Goal: Task Accomplishment & Management: Manage account settings

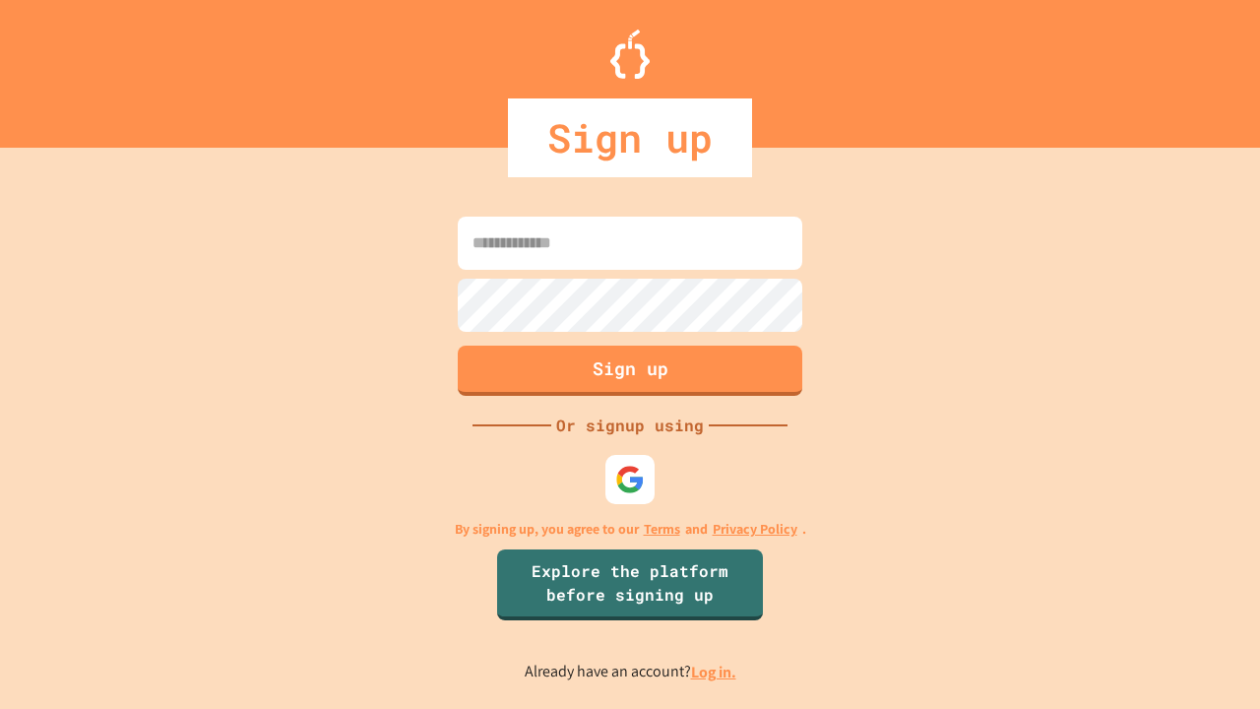
click at [715, 671] on link "Log in." at bounding box center [713, 671] width 45 height 21
